Goal: Information Seeking & Learning: Learn about a topic

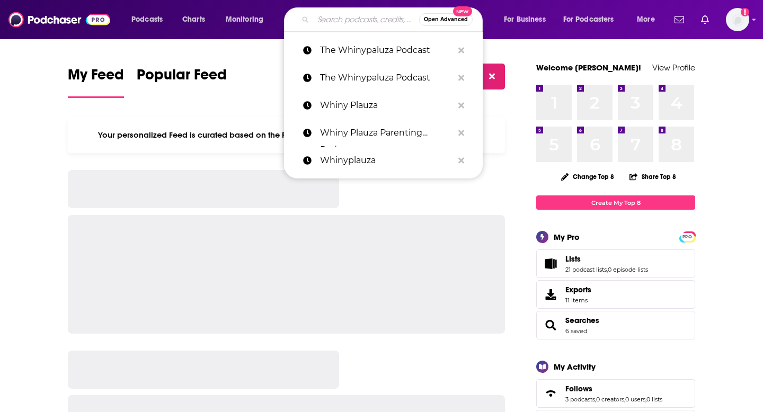
click at [363, 22] on input "Search podcasts, credits, & more..." at bounding box center [366, 19] width 106 height 17
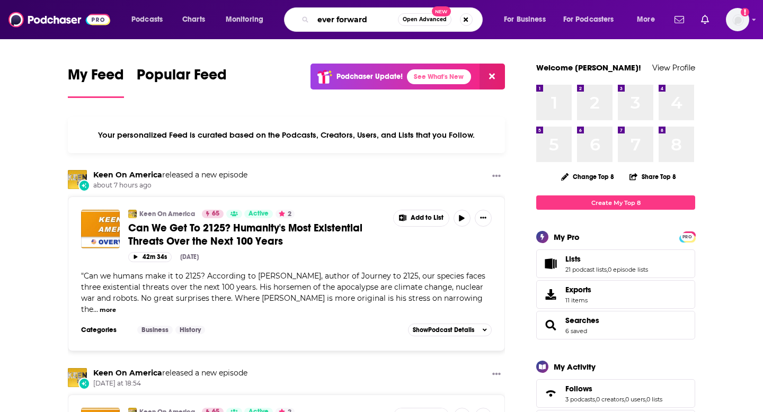
type input "ever forward"
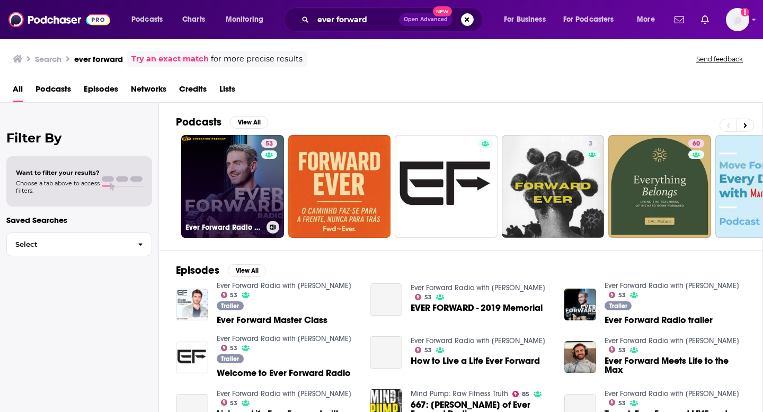
click at [258, 209] on link "53 Ever Forward Radio with [PERSON_NAME]" at bounding box center [232, 186] width 103 height 103
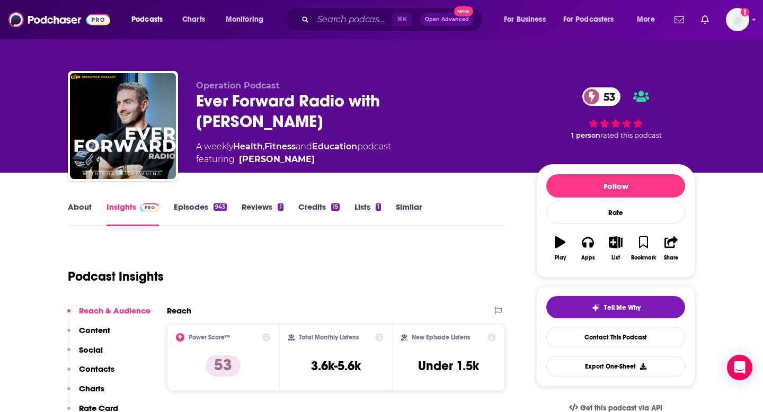
click at [337, 34] on div "Podcasts Charts Monitoring ⌘ K Open Advanced New For Business For Podcasters Mo…" at bounding box center [381, 19] width 763 height 39
click at [337, 25] on input "Search podcasts, credits, & more..." at bounding box center [352, 19] width 79 height 17
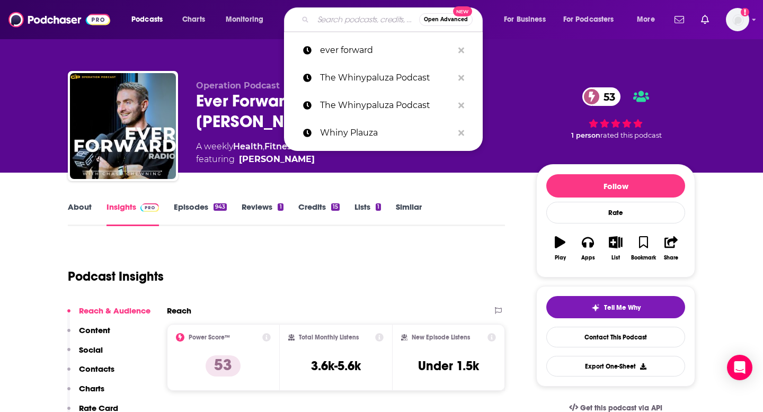
paste input "[URL][DOMAIN_NAME][PERSON_NAME]"
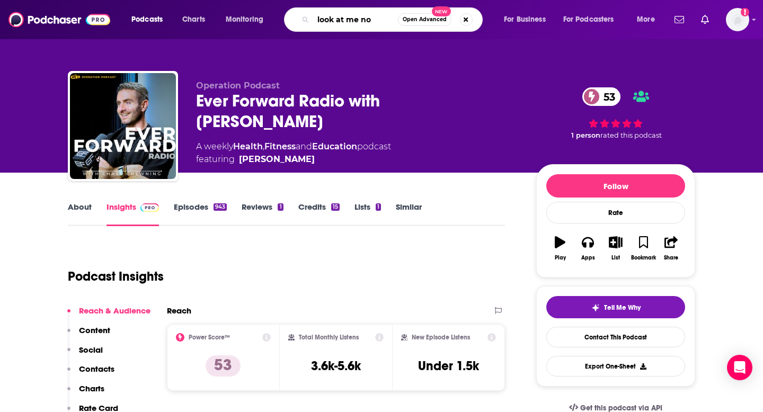
type input "look at me now"
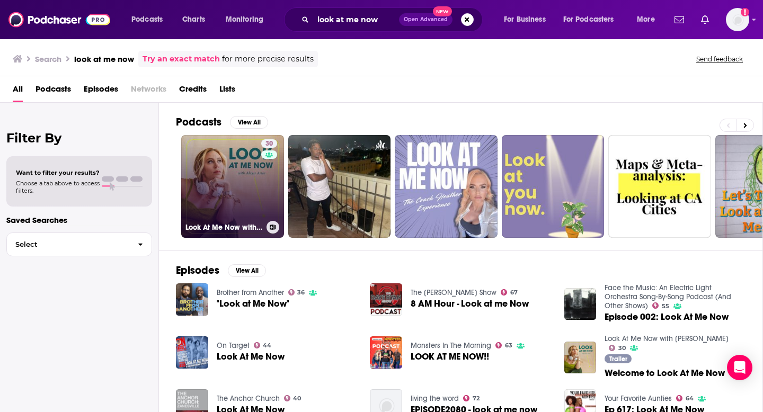
click at [240, 190] on link "30 Look At Me Now with [PERSON_NAME]" at bounding box center [232, 186] width 103 height 103
